Goal: Task Accomplishment & Management: Manage account settings

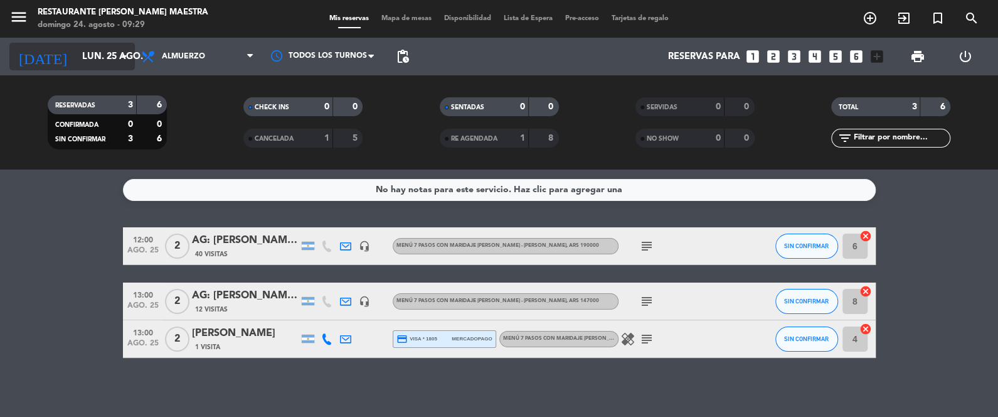
click at [104, 56] on input "lun. 25 ago." at bounding box center [136, 56] width 120 height 23
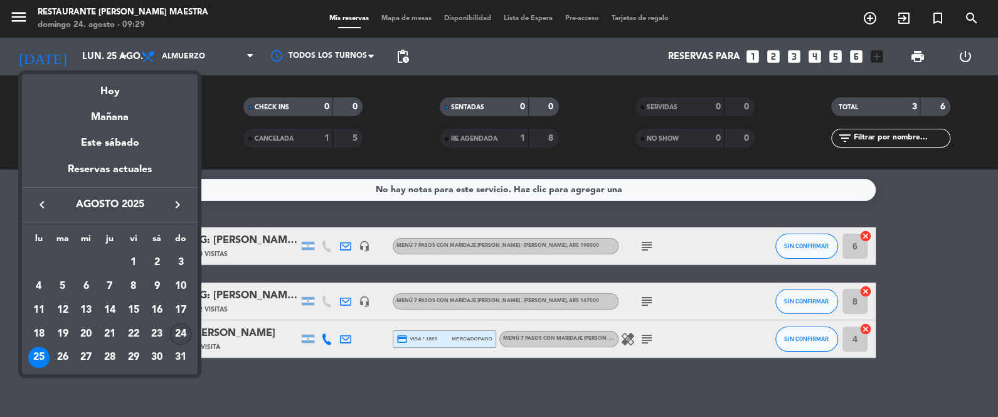
click at [183, 330] on div "24" at bounding box center [180, 333] width 21 height 21
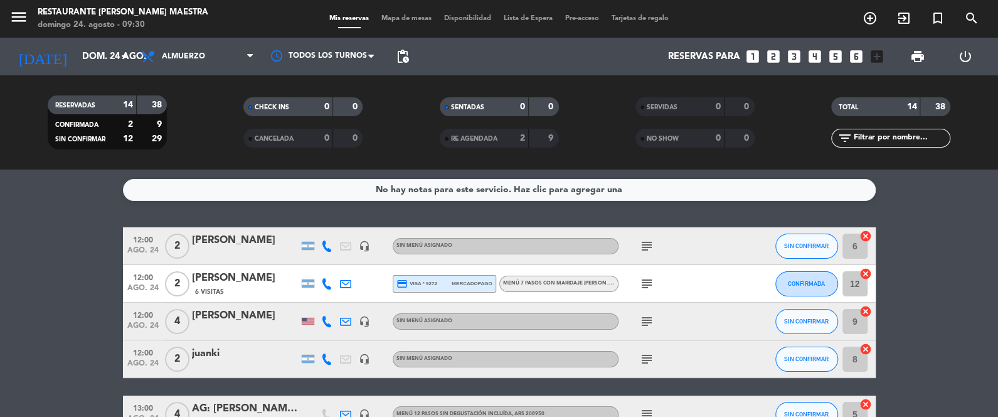
scroll to position [31, 0]
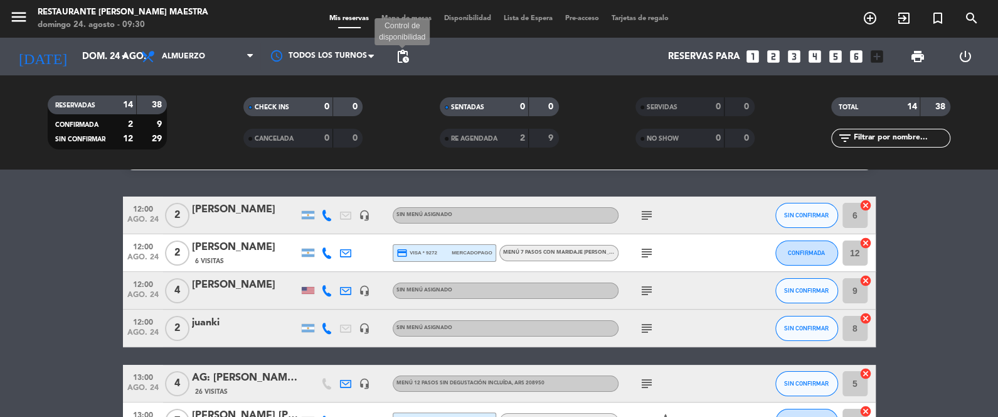
click at [405, 53] on span "pending_actions" at bounding box center [402, 56] width 15 height 15
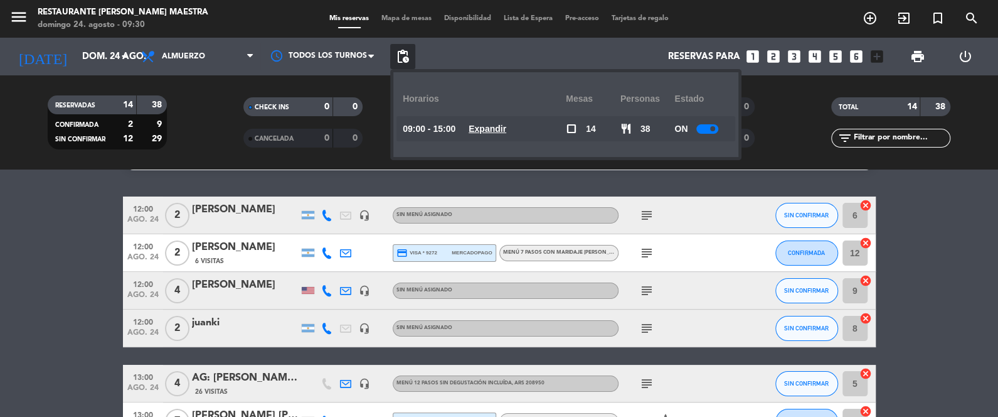
click at [708, 129] on div at bounding box center [707, 128] width 22 height 9
drag, startPoint x: 947, startPoint y: 232, endPoint x: 957, endPoint y: 179, distance: 53.6
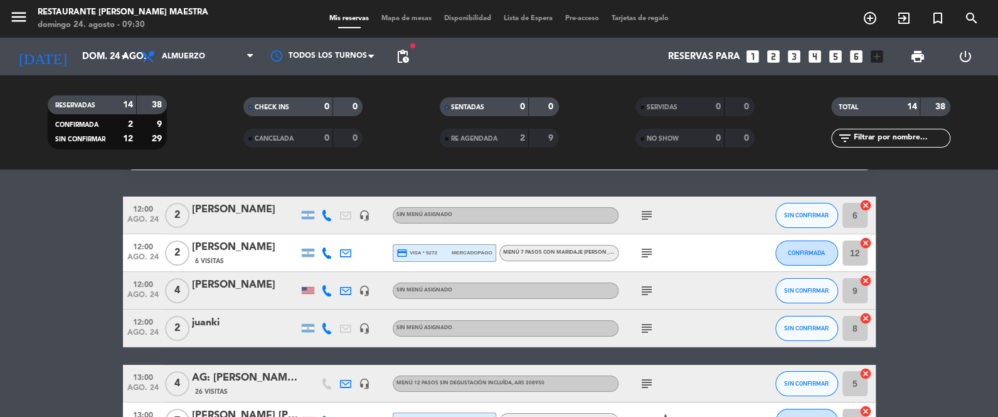
click at [920, 48] on span "print" at bounding box center [917, 56] width 25 height 25
click at [912, 53] on span "print" at bounding box center [917, 56] width 15 height 15
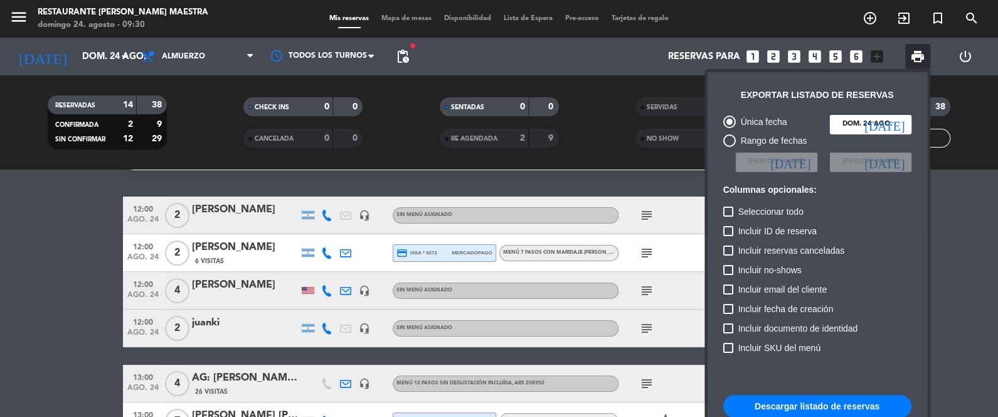
click at [816, 405] on button "Descargar listado de reservas" at bounding box center [817, 406] width 188 height 23
drag, startPoint x: 87, startPoint y: 296, endPoint x: 93, endPoint y: 295, distance: 6.4
click at [87, 295] on div at bounding box center [499, 208] width 998 height 417
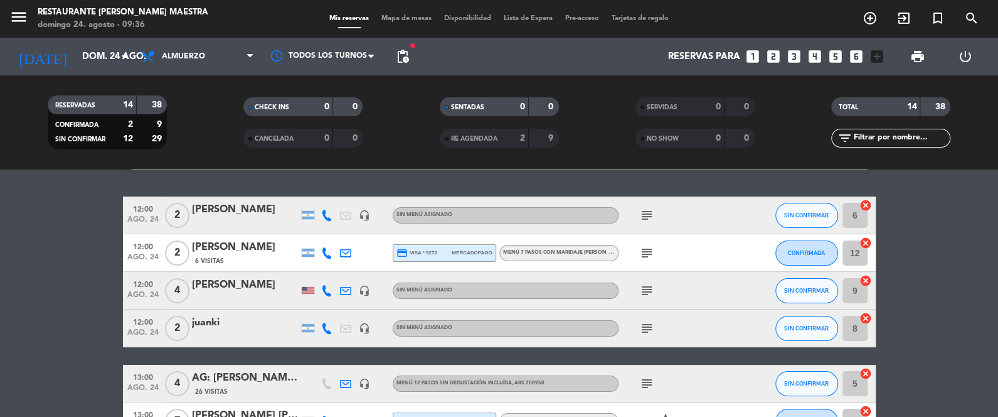
click at [644, 284] on icon "subject" at bounding box center [646, 290] width 15 height 15
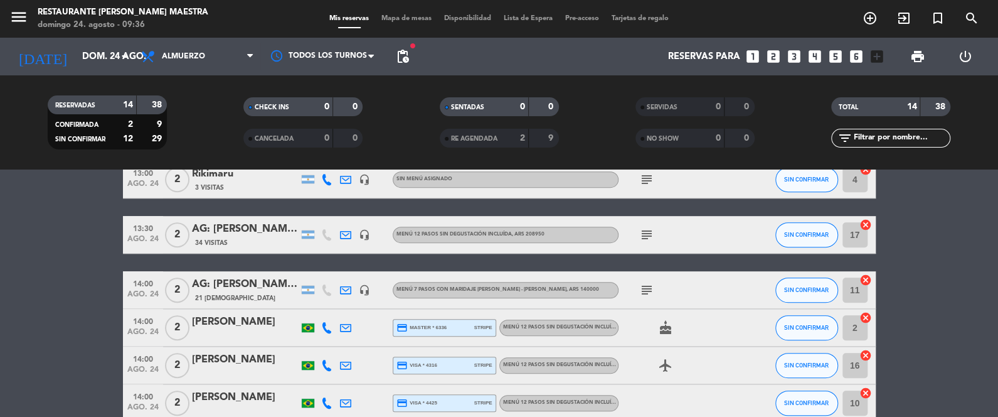
scroll to position [439, 0]
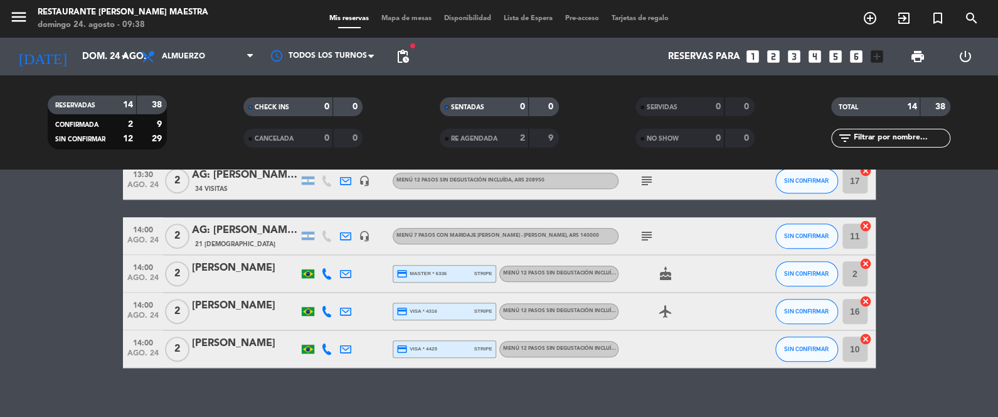
click at [592, 266] on div "Menú 12 pasos sin degustación incluída" at bounding box center [558, 273] width 119 height 16
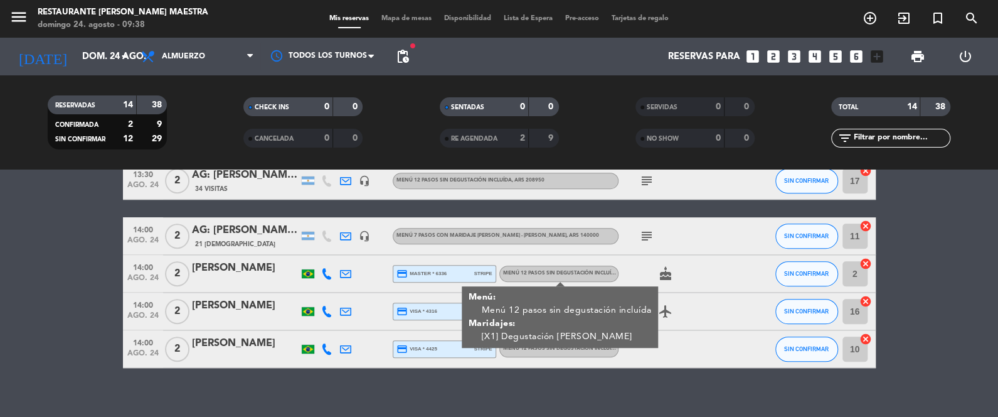
click at [592, 266] on div "Menú 12 pasos sin degustación incluída" at bounding box center [558, 273] width 119 height 16
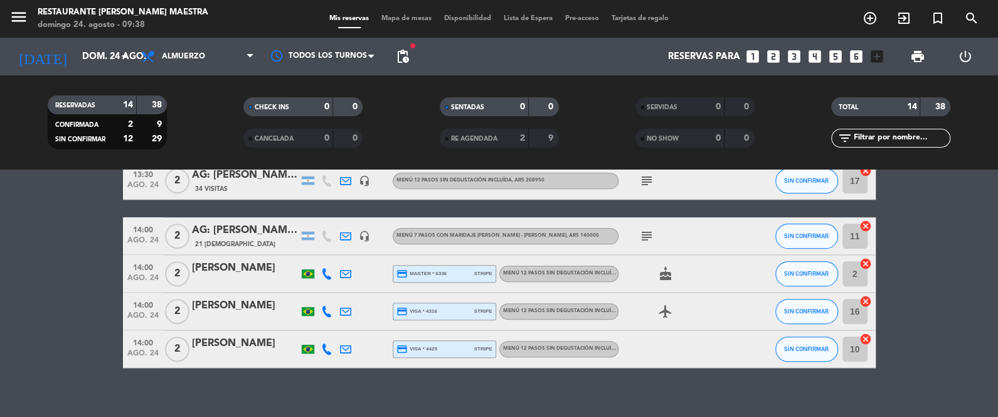
click at [582, 299] on div "14:00 ago. 24 2 [PERSON_NAME] credit_card visa * 4316 stripe Menú 12 pasos sin …" at bounding box center [499, 311] width 753 height 38
click at [585, 305] on div "Menú 12 pasos sin degustación incluída" at bounding box center [558, 311] width 119 height 16
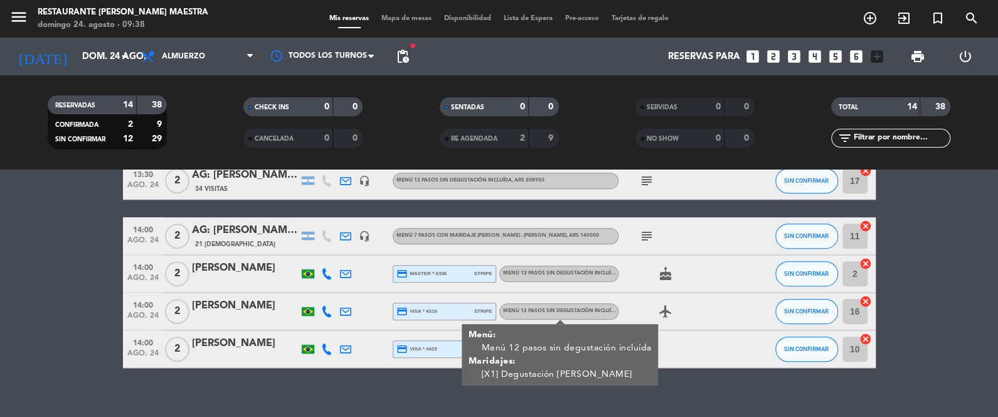
click at [585, 304] on div "Menú 12 pasos sin degustación incluída" at bounding box center [558, 311] width 119 height 16
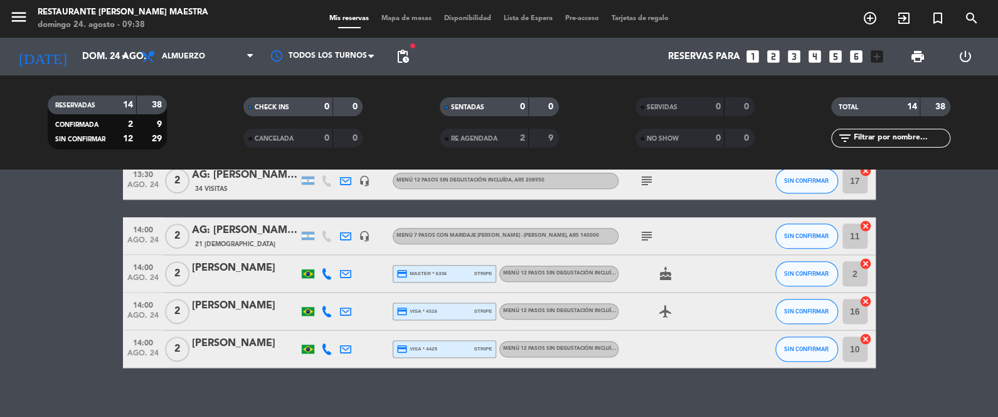
click at [584, 343] on div "Menú 12 pasos sin degustación incluída" at bounding box center [558, 349] width 119 height 16
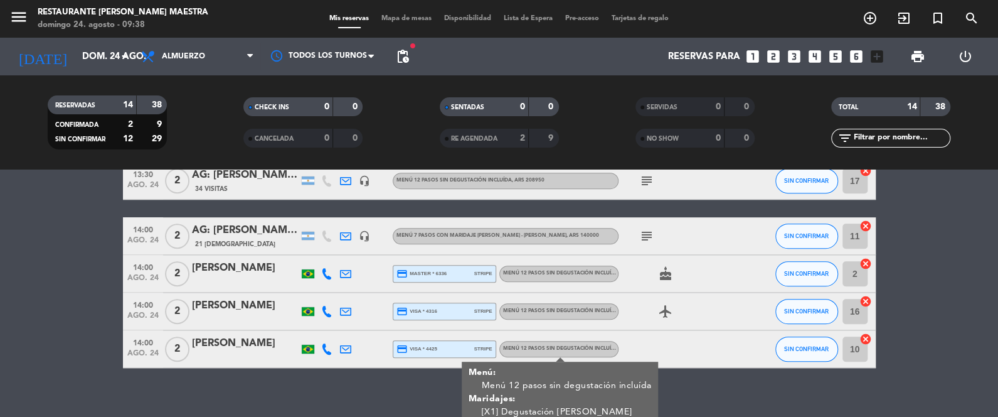
click at [583, 343] on div "Menú 12 pasos sin degustación incluída" at bounding box center [558, 349] width 119 height 16
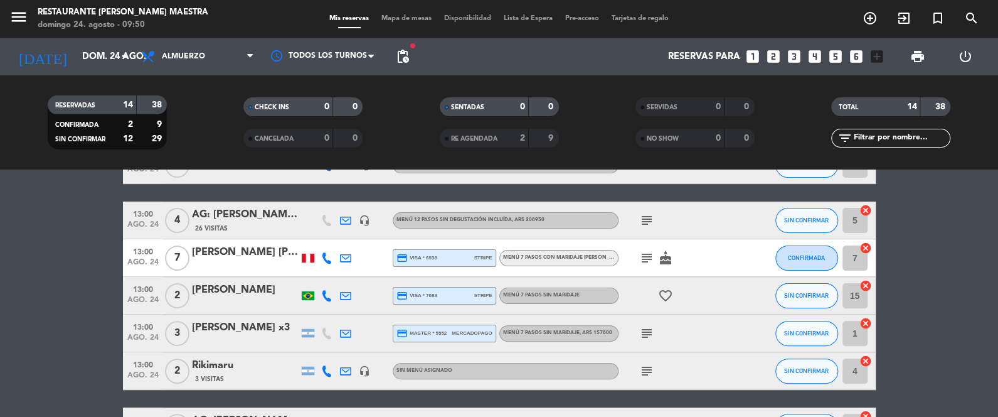
scroll to position [188, 0]
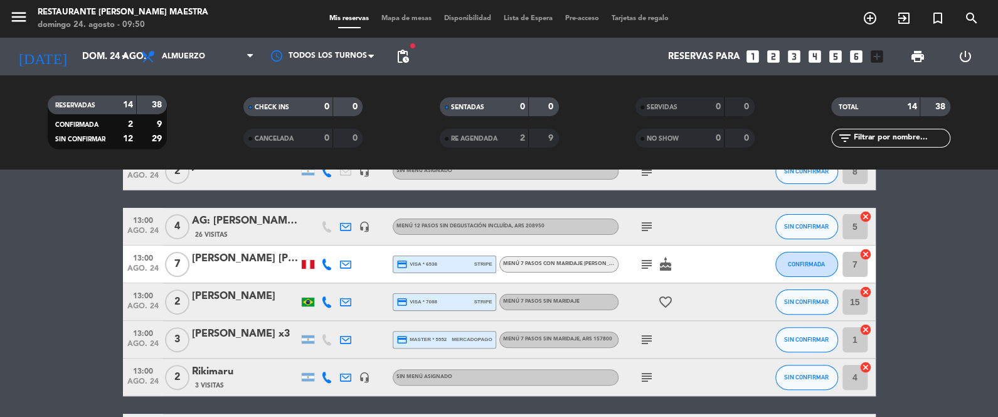
click at [302, 264] on div at bounding box center [308, 264] width 13 height 9
click at [647, 339] on icon "subject" at bounding box center [646, 339] width 15 height 15
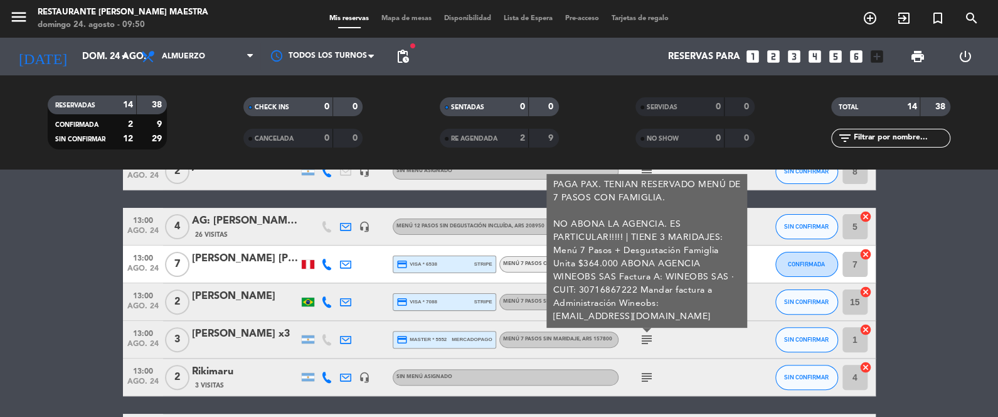
click at [647, 338] on icon "subject" at bounding box center [646, 339] width 15 height 15
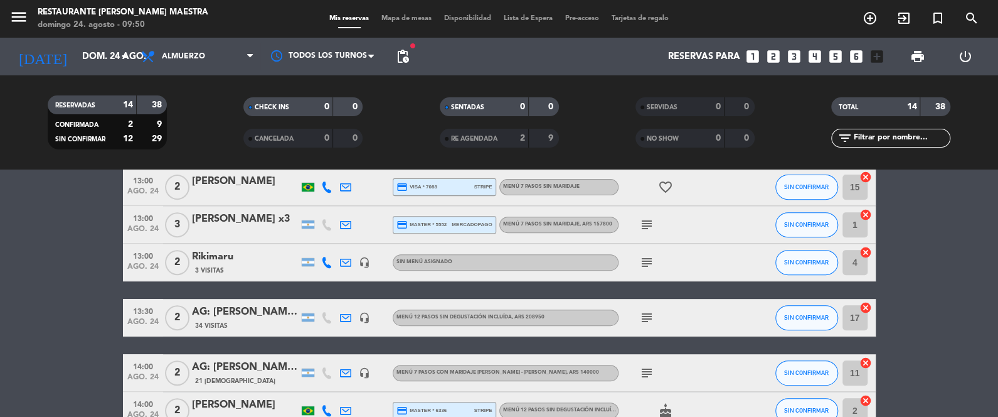
scroll to position [313, 0]
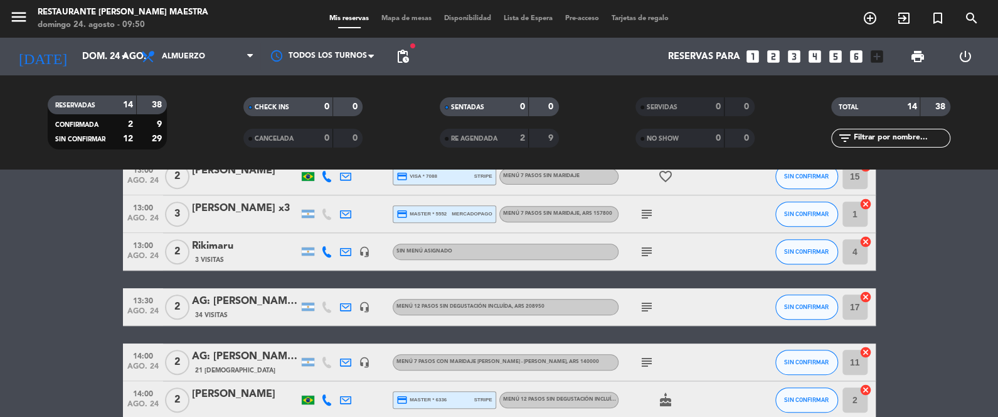
click at [647, 304] on icon "subject" at bounding box center [646, 306] width 15 height 15
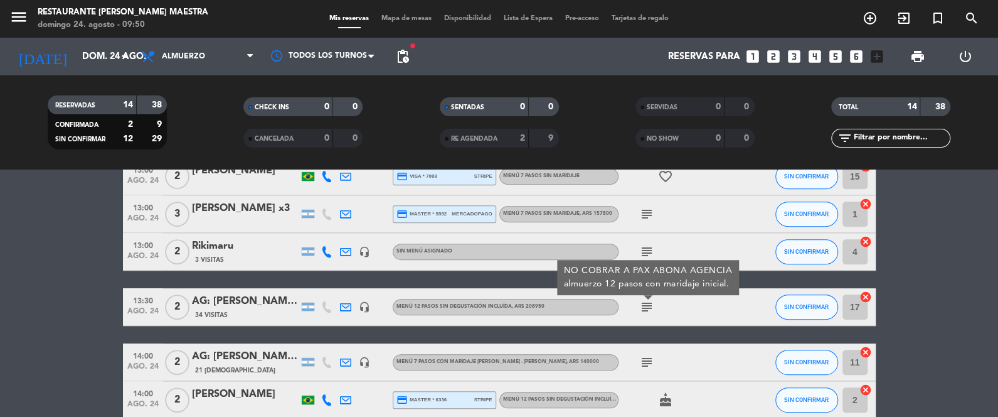
click at [647, 304] on icon "subject" at bounding box center [646, 306] width 15 height 15
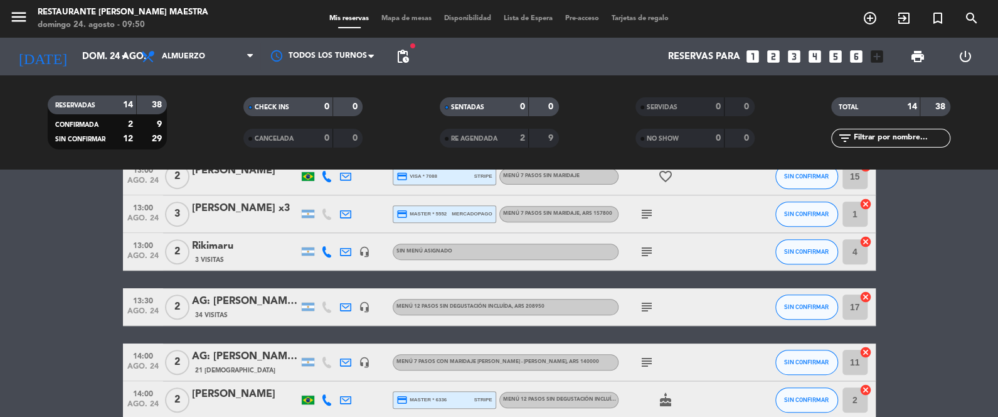
click at [649, 366] on icon "subject" at bounding box center [646, 361] width 15 height 15
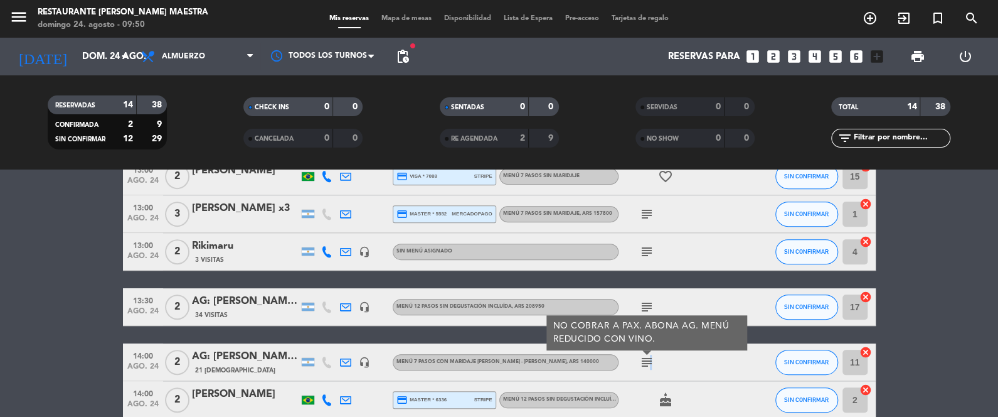
click at [647, 368] on icon "subject" at bounding box center [646, 361] width 15 height 15
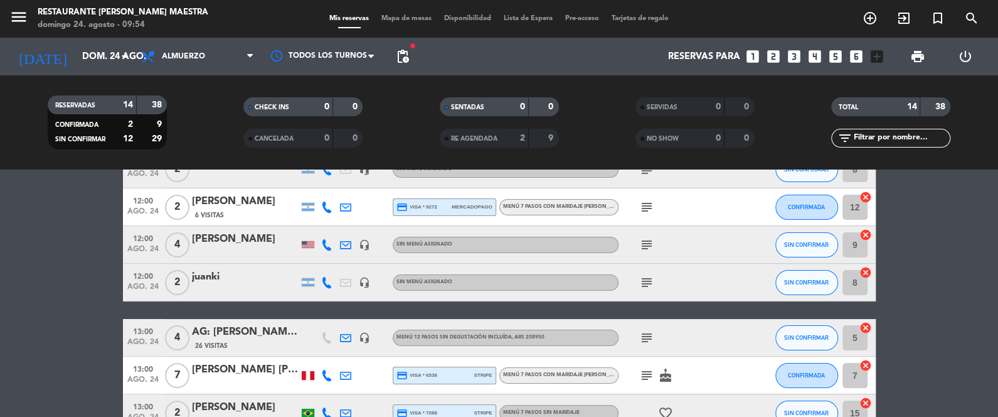
scroll to position [45, 0]
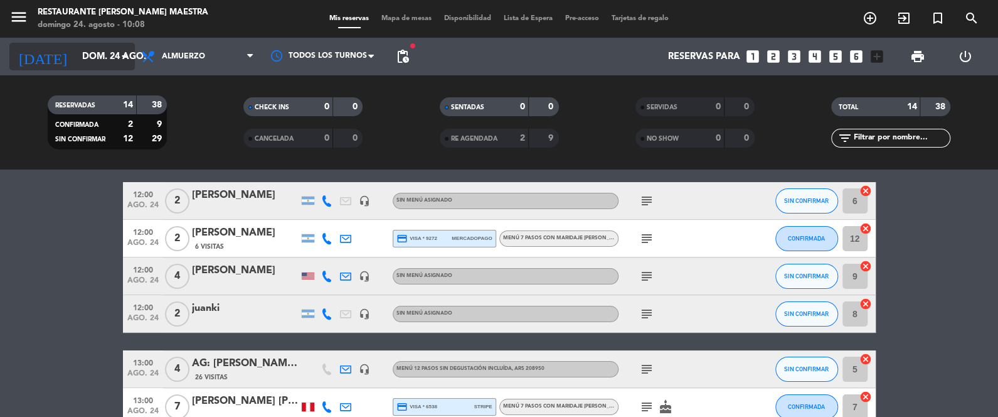
click at [76, 58] on input "dom. 24 ago." at bounding box center [136, 56] width 120 height 23
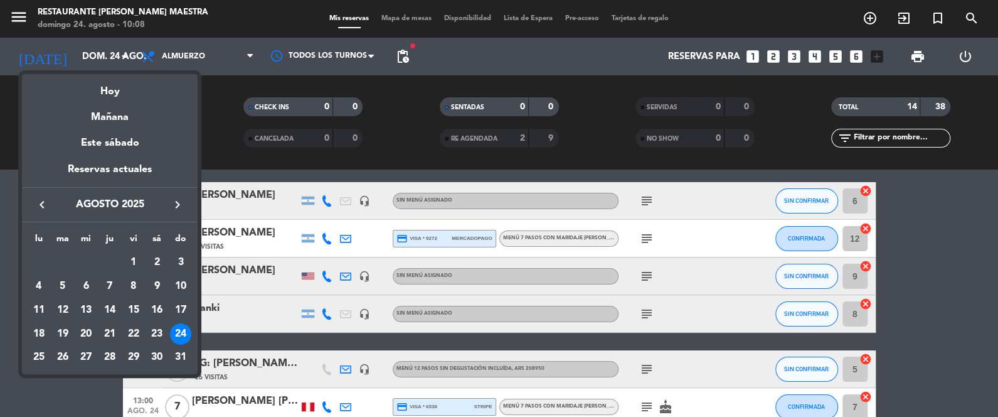
click at [136, 349] on div "29" at bounding box center [133, 356] width 21 height 21
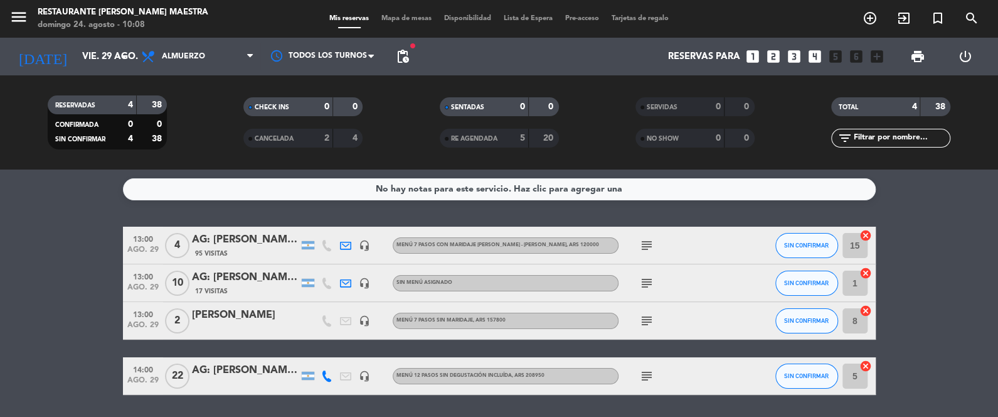
scroll to position [0, 0]
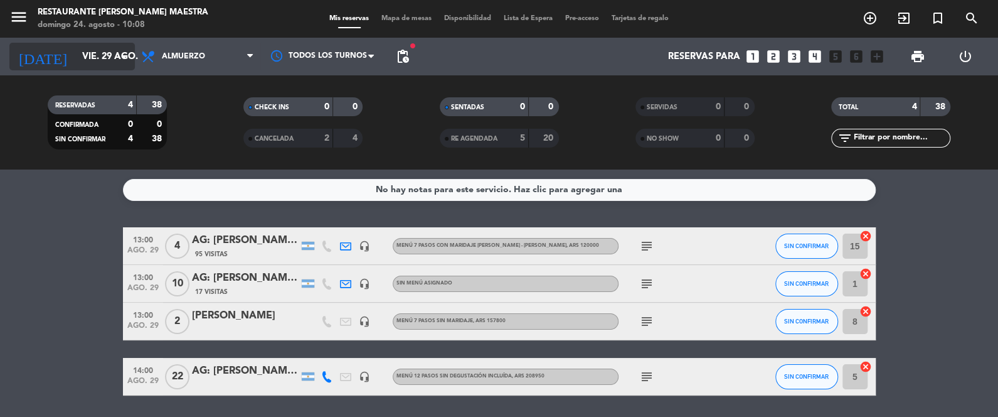
click at [114, 45] on input "vie. 29 ago." at bounding box center [136, 56] width 120 height 23
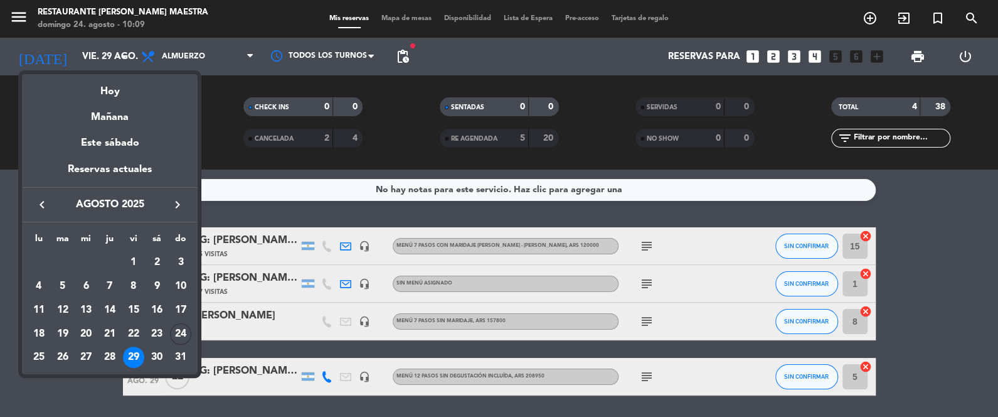
click at [164, 356] on div "30" at bounding box center [156, 356] width 21 height 21
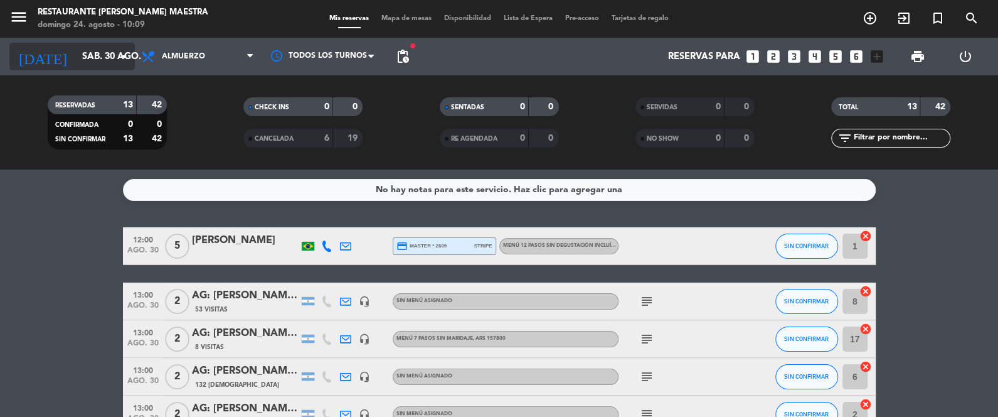
click at [91, 50] on input "sáb. 30 ago." at bounding box center [136, 56] width 120 height 23
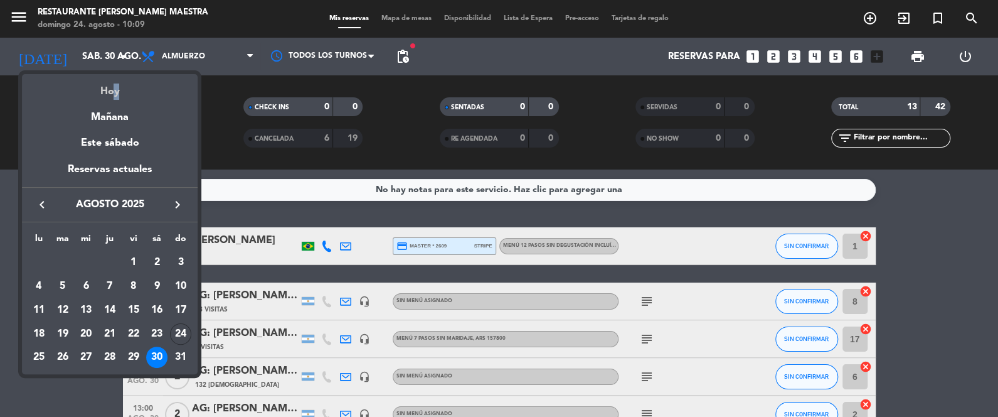
click at [111, 89] on div "Hoy" at bounding box center [110, 87] width 176 height 26
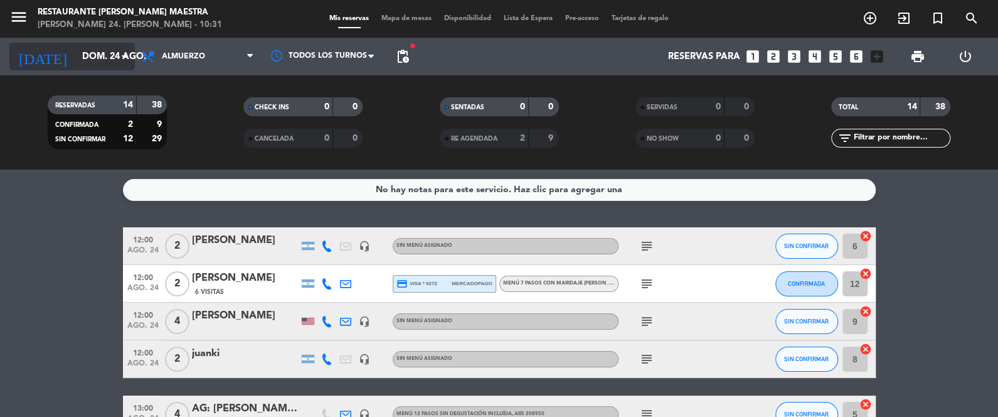
click at [110, 56] on input "dom. 24 ago." at bounding box center [136, 56] width 120 height 23
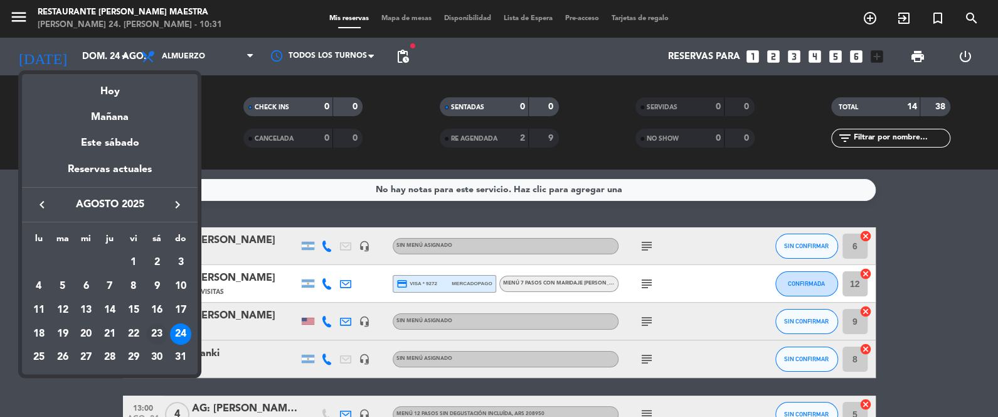
click at [152, 330] on div "23" at bounding box center [156, 333] width 21 height 21
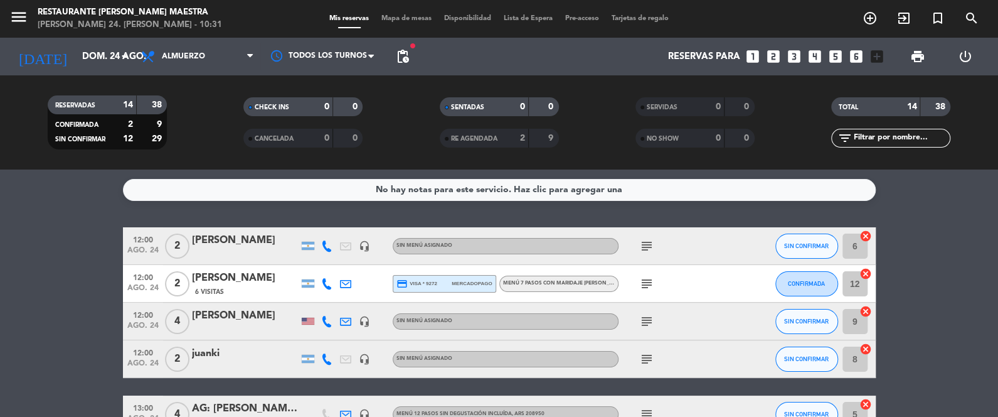
type input "sáb. 23 ago."
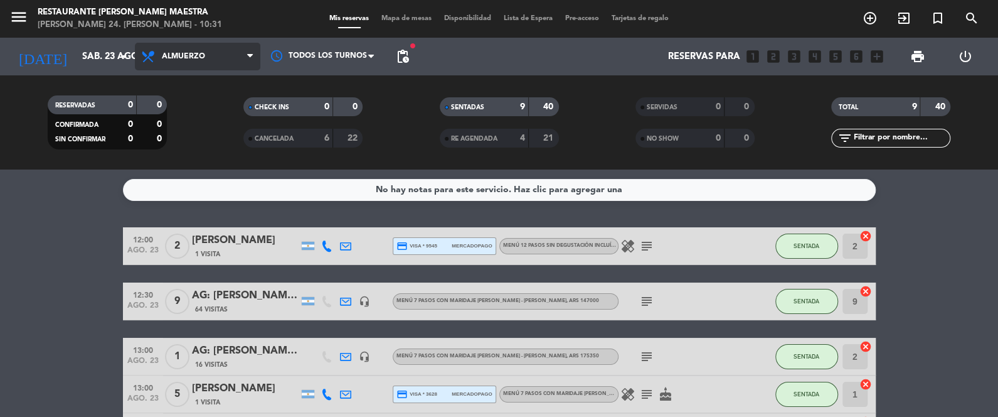
click at [216, 50] on span "Almuerzo" at bounding box center [197, 57] width 125 height 28
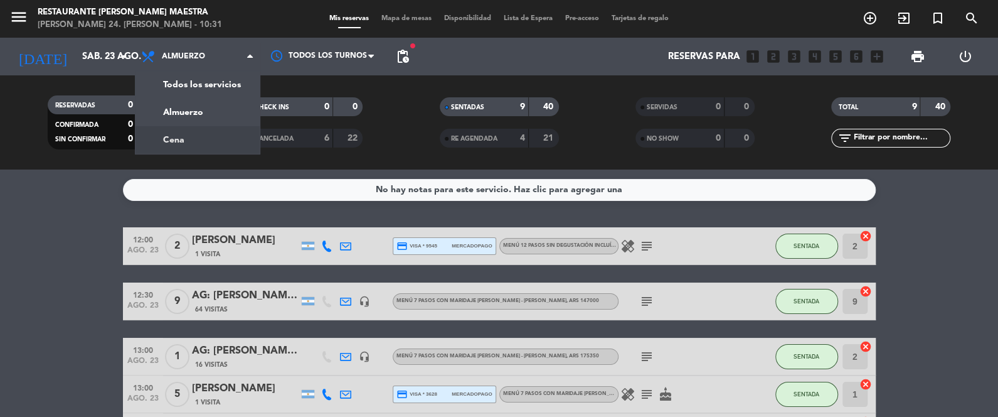
click at [219, 139] on div "menu Restaurante [PERSON_NAME] Maestra [PERSON_NAME] 24. [PERSON_NAME] - 10:31 …" at bounding box center [499, 84] width 998 height 169
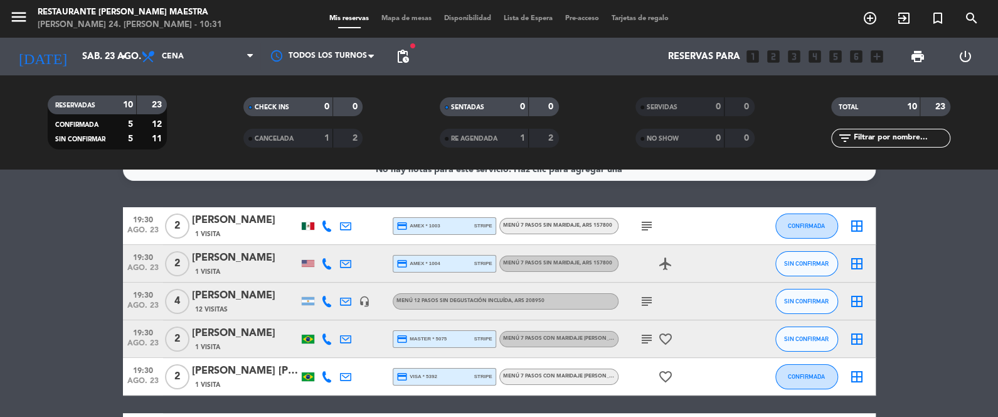
scroll to position [31, 0]
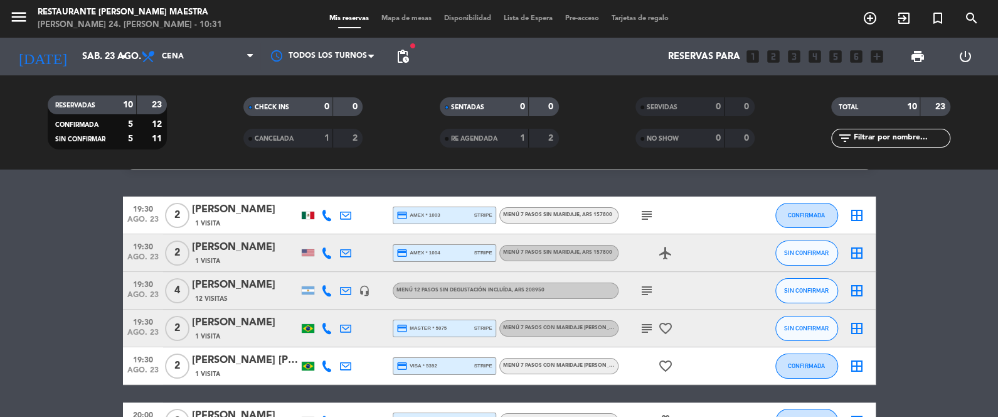
click at [331, 367] on icon at bounding box center [326, 365] width 11 height 11
click at [322, 342] on span "Copiar" at bounding box center [315, 344] width 26 height 13
click at [238, 254] on div "[PERSON_NAME]" at bounding box center [245, 247] width 107 height 16
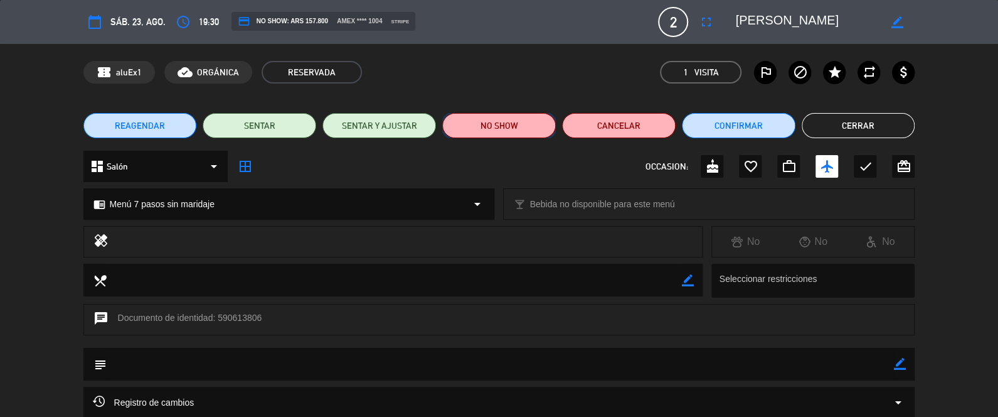
click at [518, 118] on button "NO SHOW" at bounding box center [499, 125] width 114 height 25
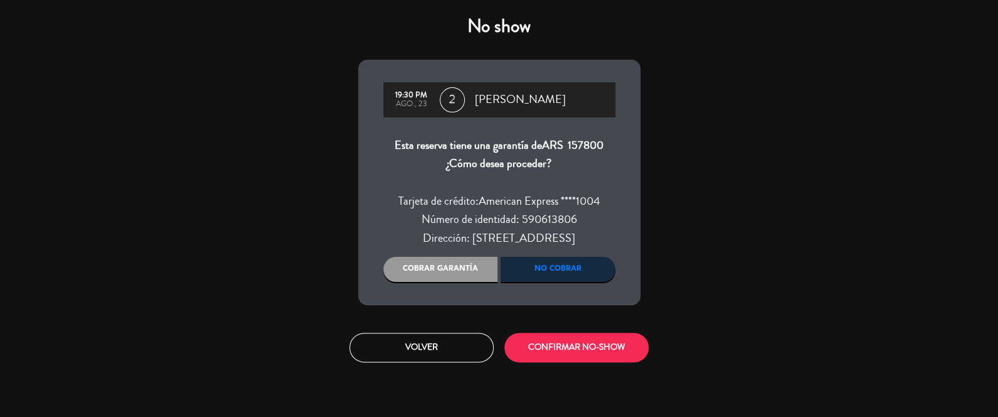
drag, startPoint x: 487, startPoint y: 261, endPoint x: 508, endPoint y: 285, distance: 32.1
click at [487, 262] on div "Cobrar garantía" at bounding box center [440, 269] width 115 height 25
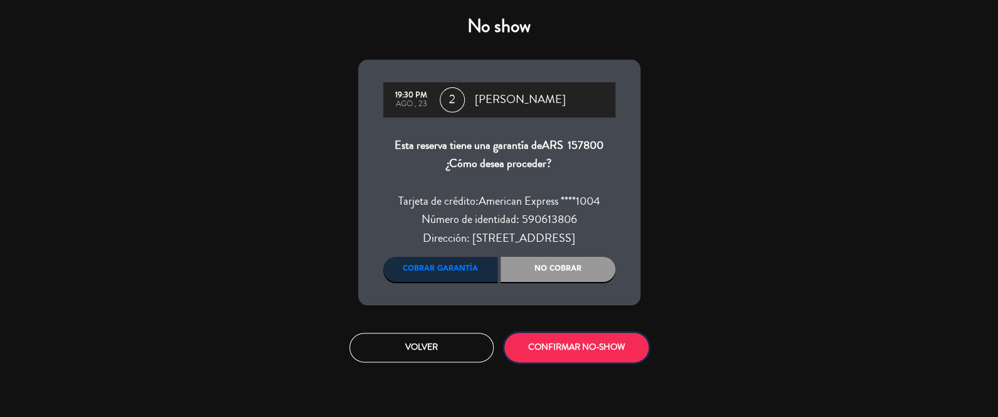
click at [581, 349] on button "CONFIRMAR NO-SHOW" at bounding box center [576, 347] width 144 height 29
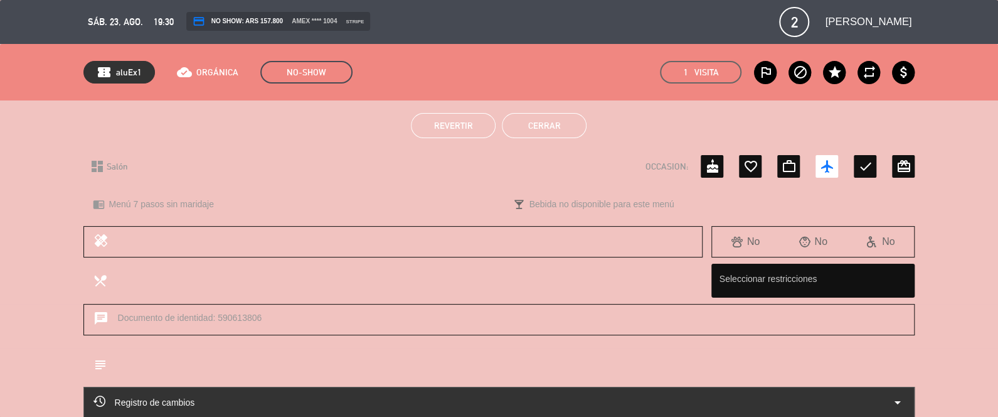
click at [570, 122] on button "Cerrar" at bounding box center [544, 125] width 85 height 25
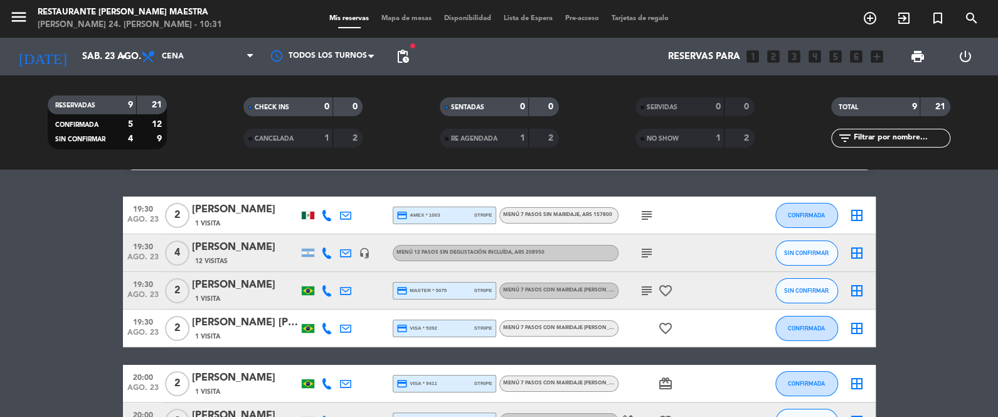
click at [234, 322] on div "[PERSON_NAME] [PERSON_NAME]" at bounding box center [245, 322] width 107 height 16
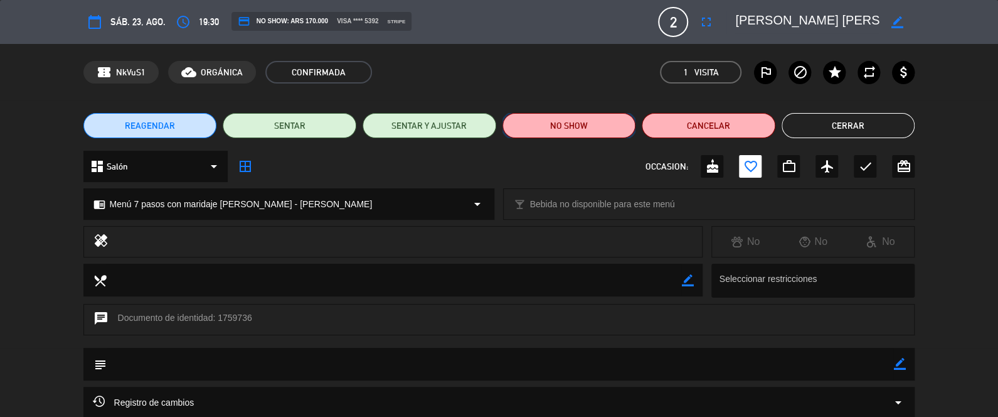
click at [573, 122] on button "NO SHOW" at bounding box center [570, 125] width 134 height 25
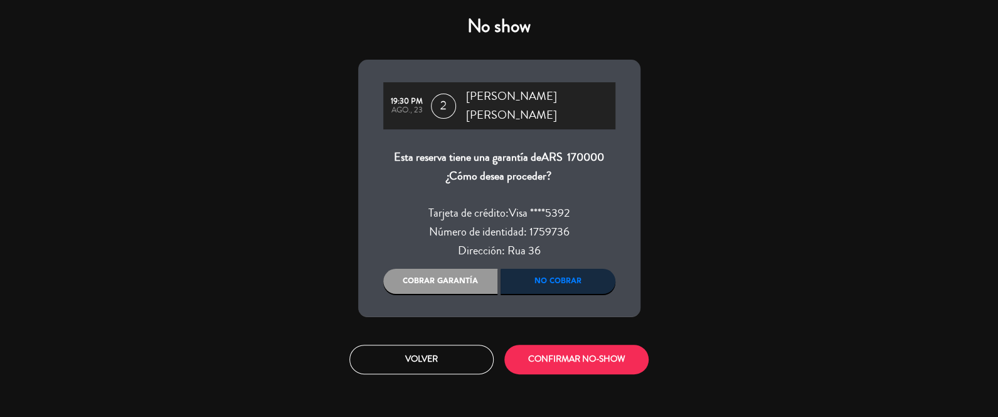
click at [426, 270] on div "Cobrar garantía" at bounding box center [440, 281] width 115 height 25
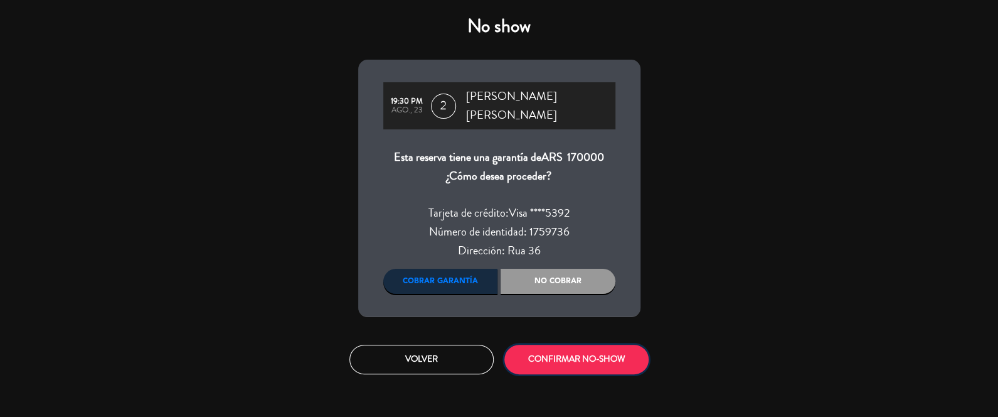
click at [534, 351] on button "CONFIRMAR NO-SHOW" at bounding box center [576, 358] width 144 height 29
click at [603, 344] on button "CONFIRMAR NO-SHOW" at bounding box center [576, 358] width 144 height 29
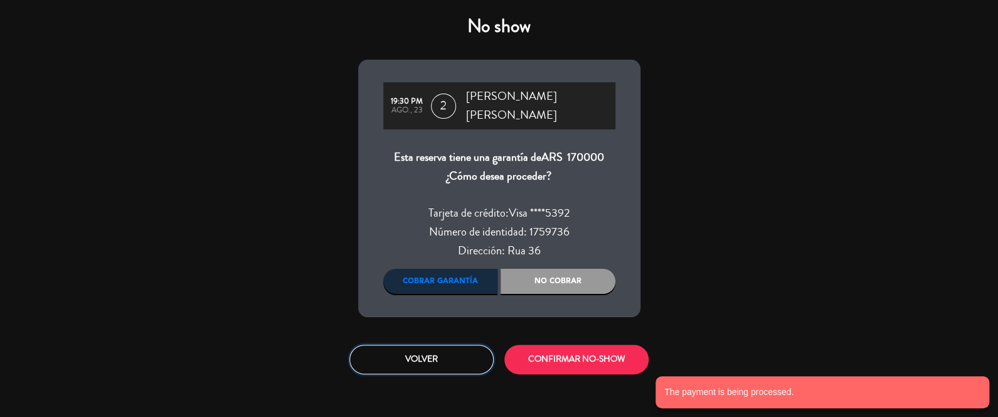
click at [404, 344] on button "Volver" at bounding box center [421, 358] width 144 height 29
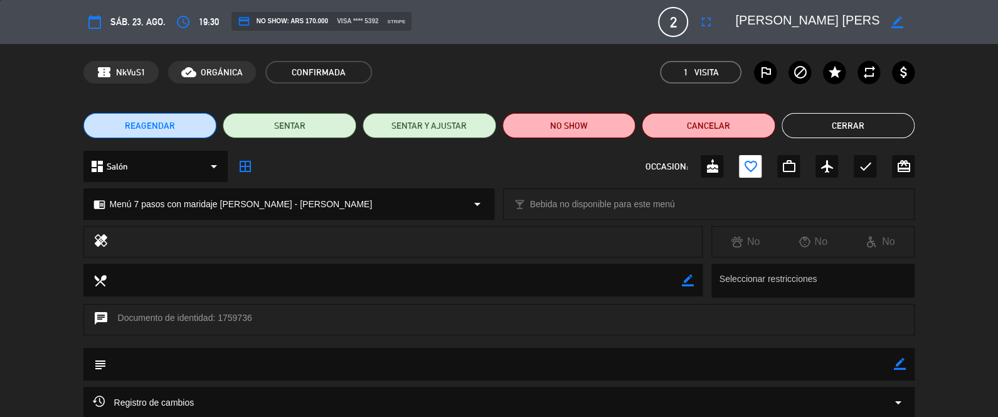
click at [839, 115] on button "Cerrar" at bounding box center [849, 125] width 134 height 25
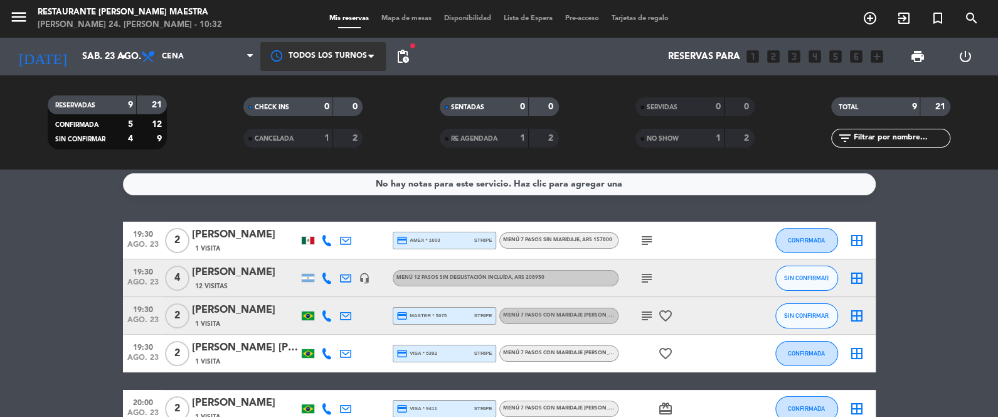
scroll to position [0, 0]
